Goal: Task Accomplishment & Management: Use online tool/utility

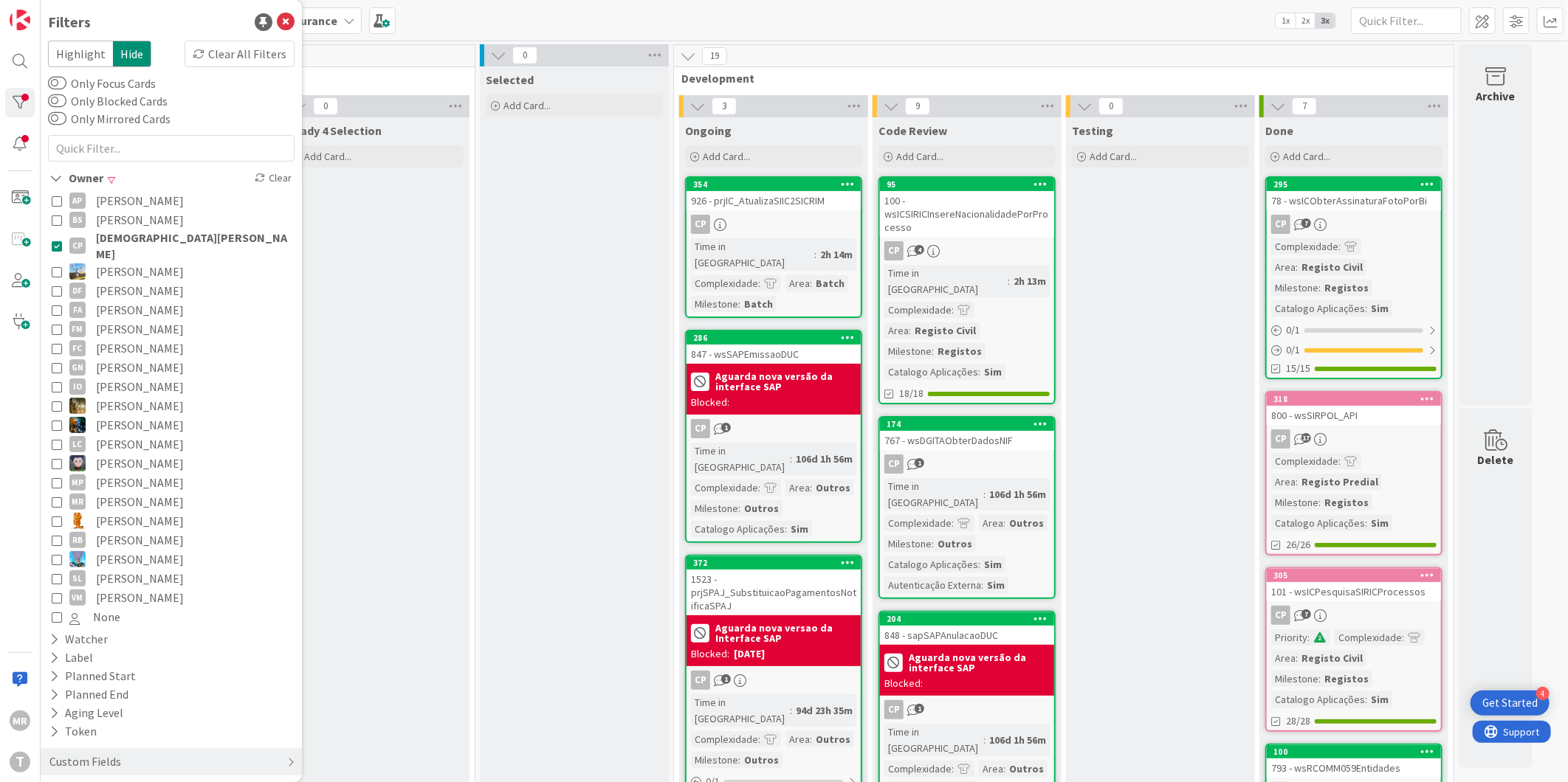
click at [163, 236] on span "[DEMOGRAPHIC_DATA][PERSON_NAME]" at bounding box center [193, 246] width 195 height 33
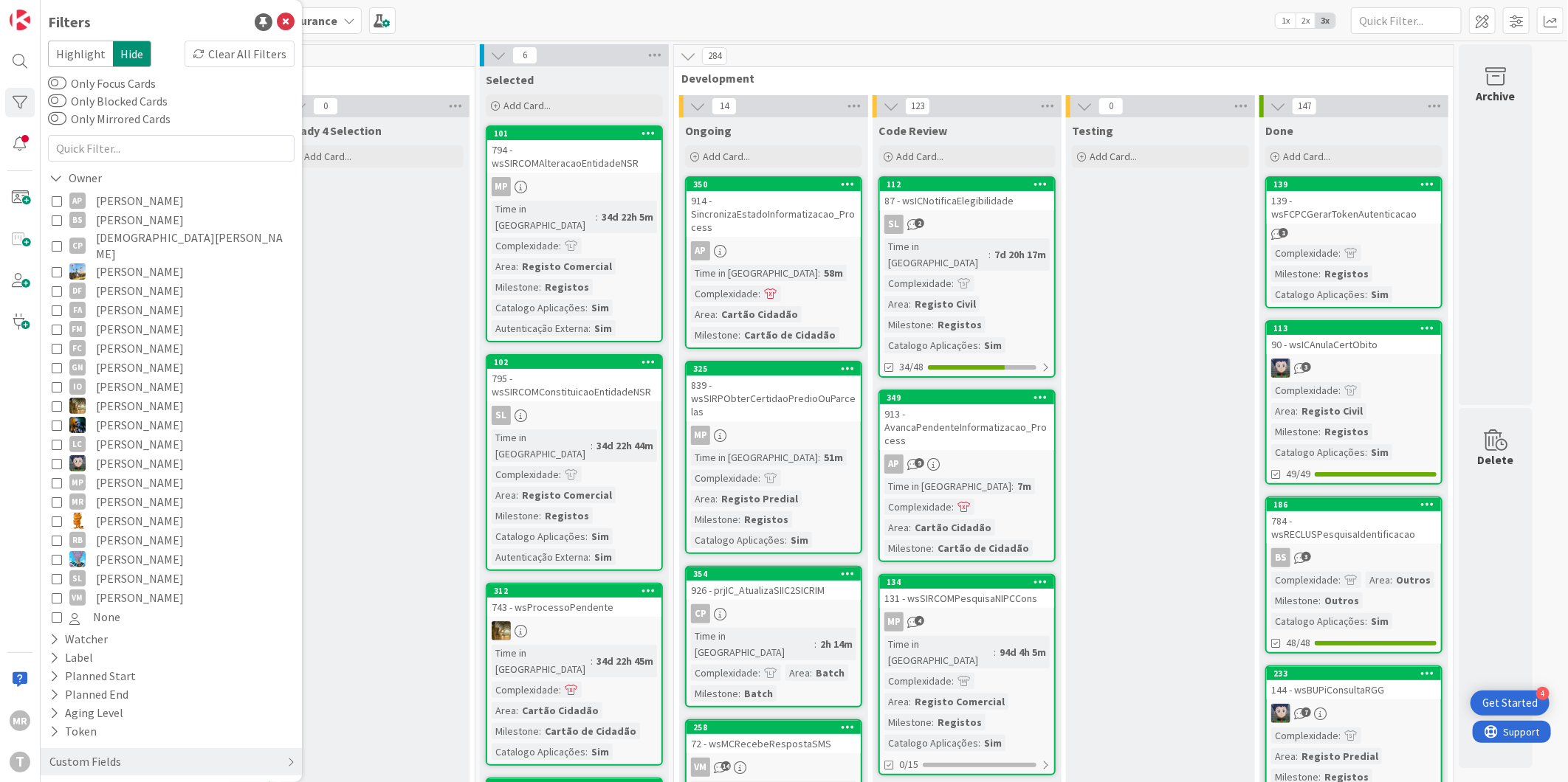
click at [118, 358] on span "[PERSON_NAME]" at bounding box center [140, 367] width 88 height 19
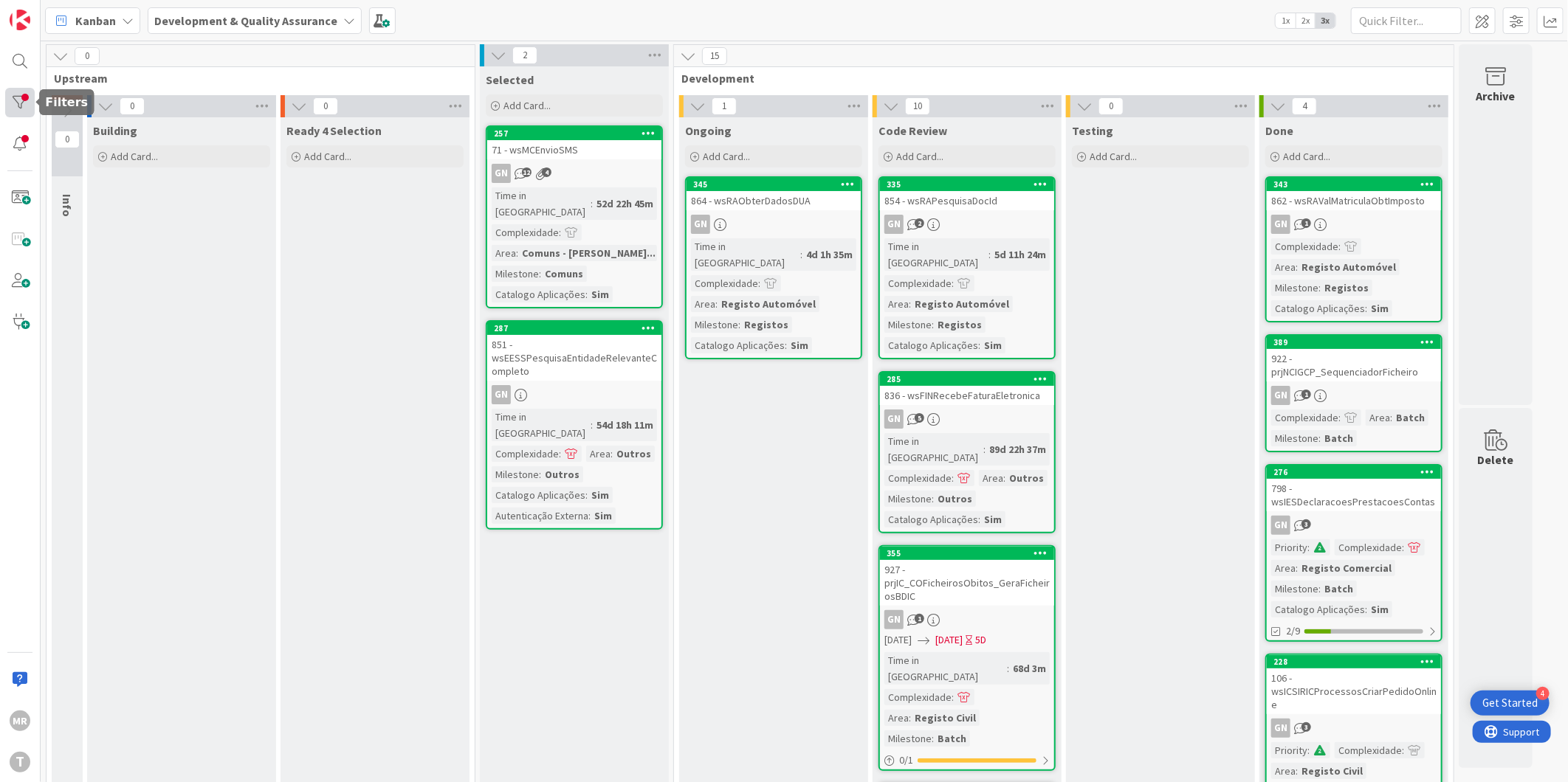
click at [11, 99] on div at bounding box center [20, 102] width 29 height 29
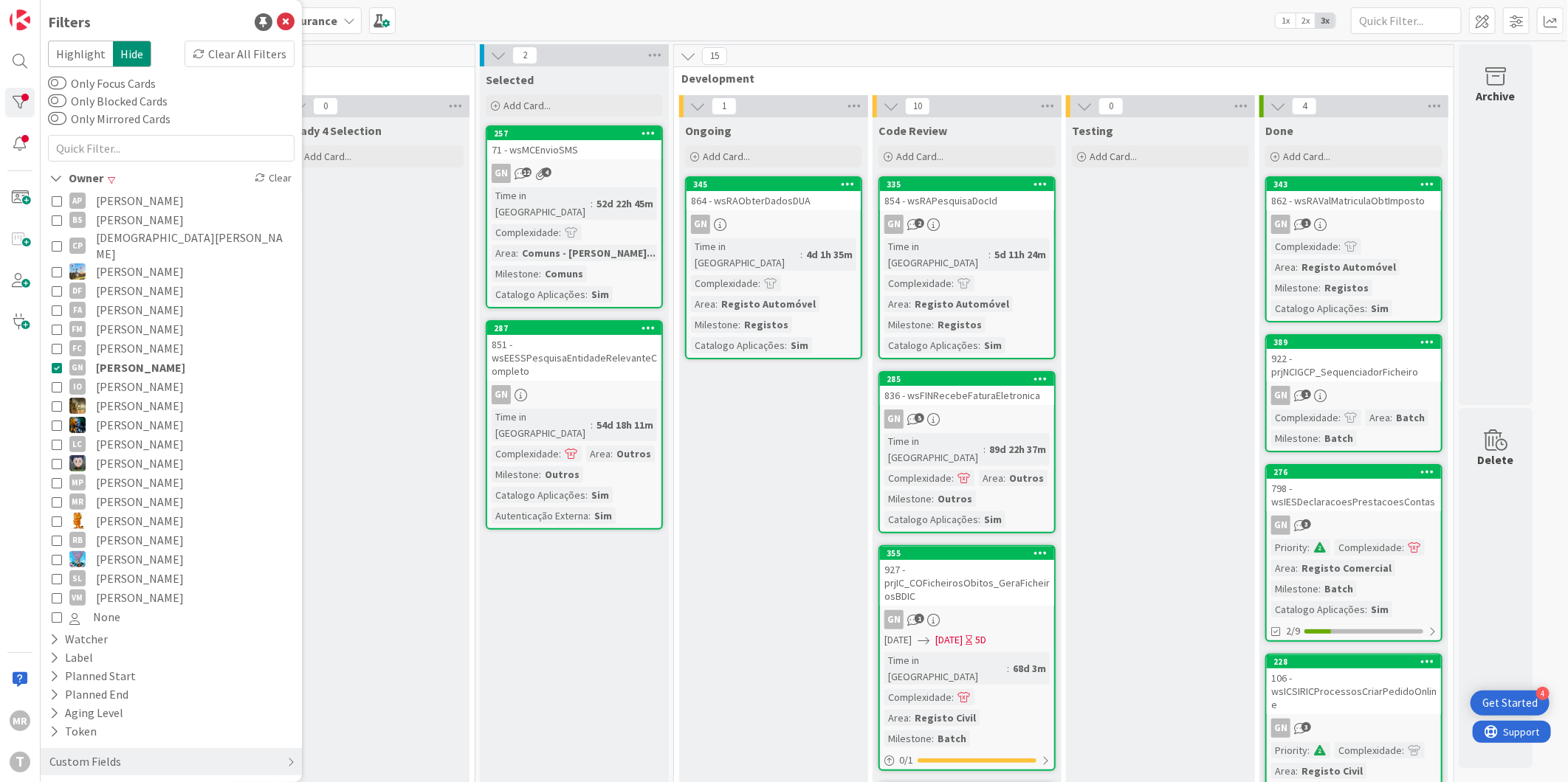
click at [113, 358] on span "[PERSON_NAME]" at bounding box center [140, 367] width 89 height 19
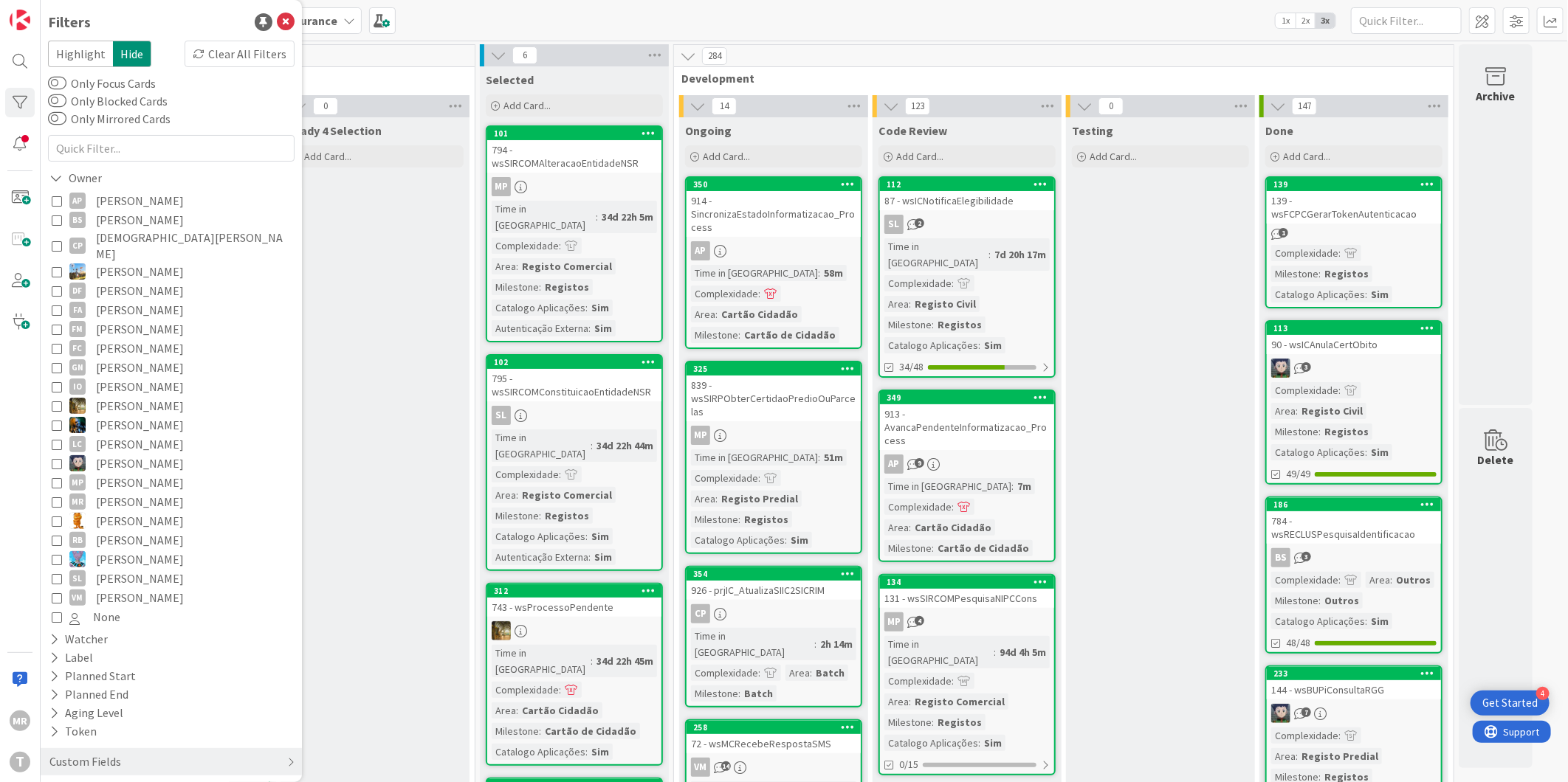
click at [116, 358] on span "[PERSON_NAME]" at bounding box center [140, 367] width 88 height 19
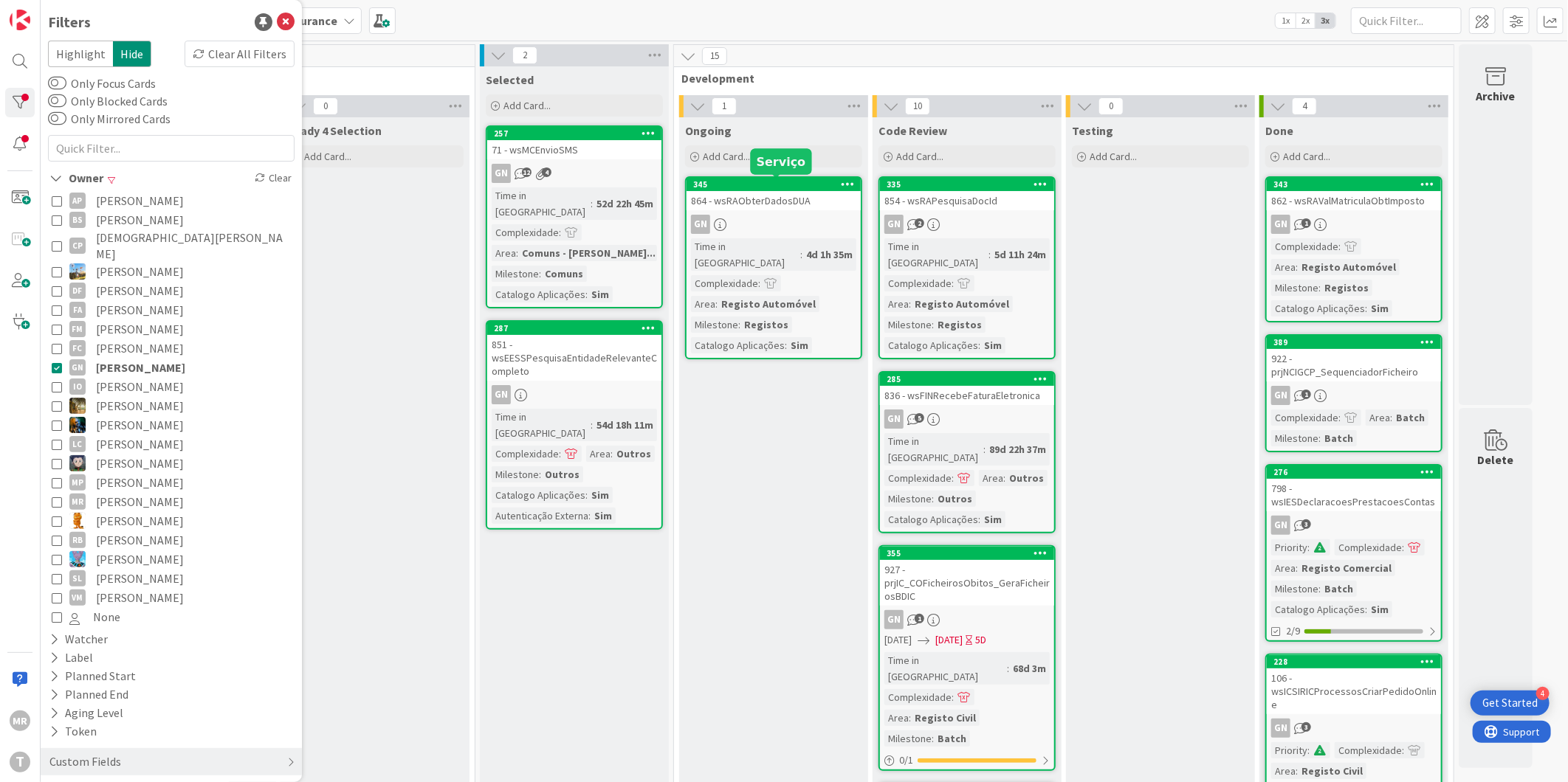
click at [731, 188] on div "345" at bounding box center [777, 184] width 168 height 10
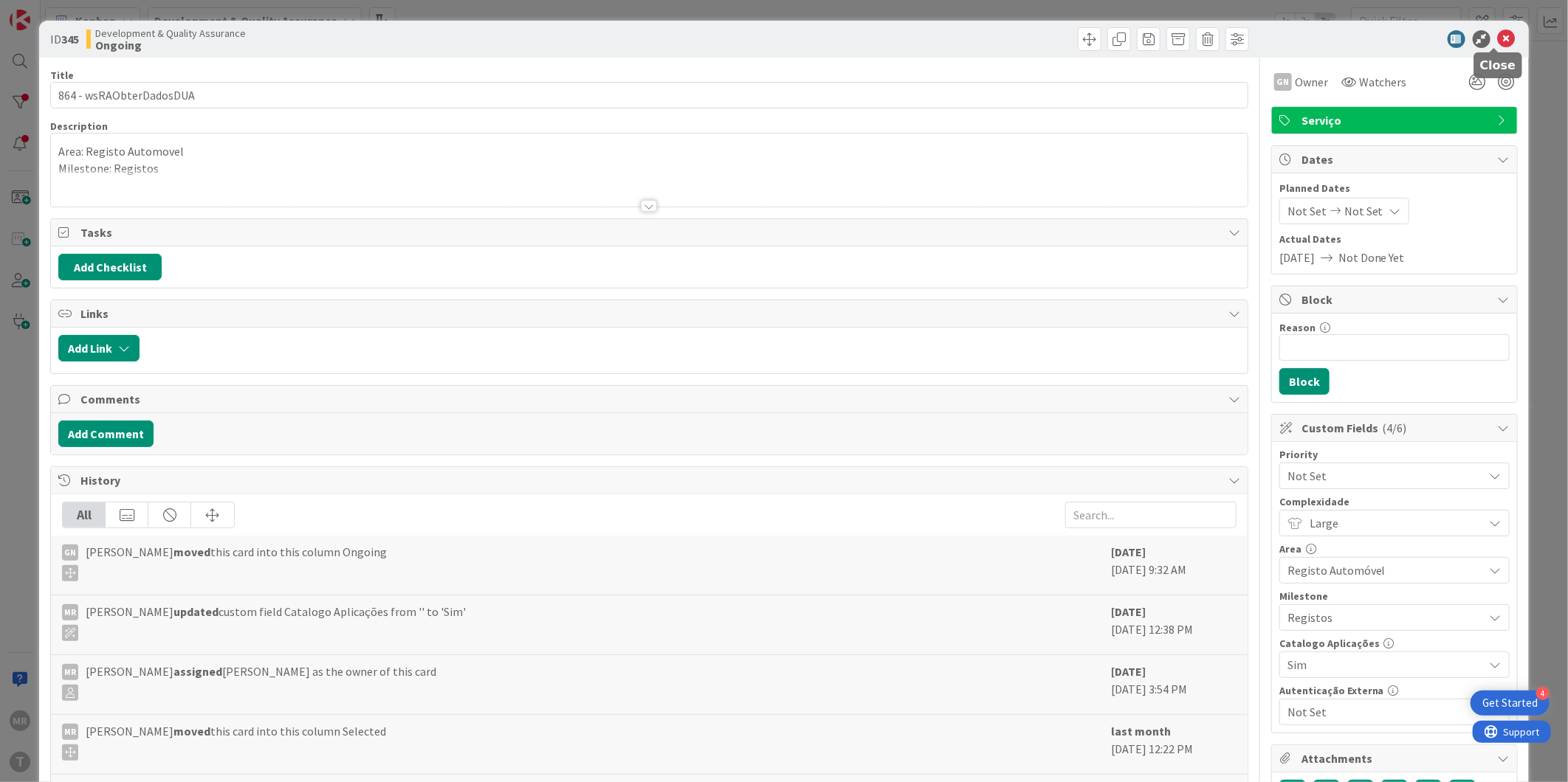
click at [806, 40] on icon at bounding box center [1506, 39] width 18 height 18
